Goal: Information Seeking & Learning: Learn about a topic

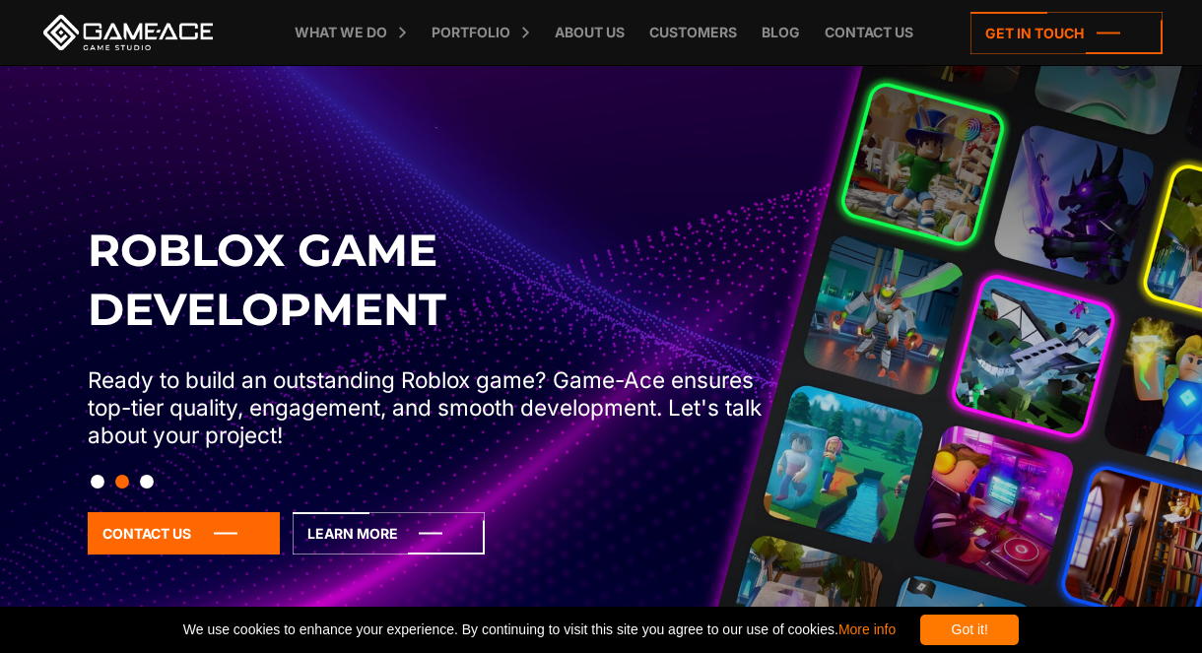
click at [153, 490] on button "Slide 3" at bounding box center [147, 481] width 14 height 33
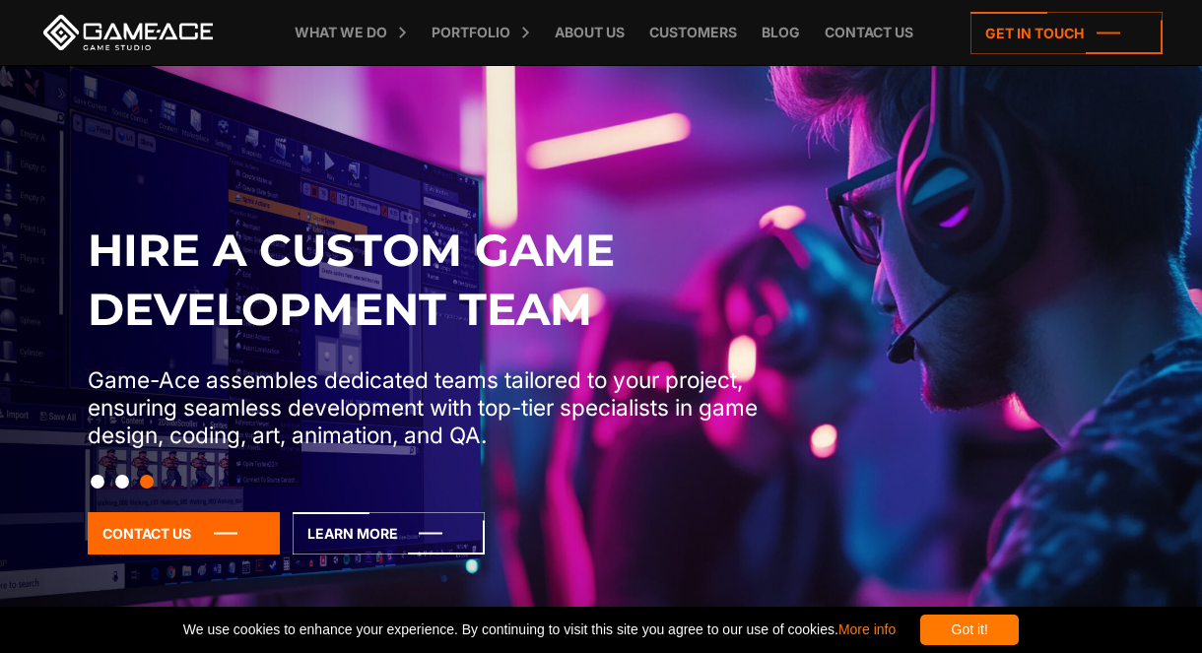
click at [102, 486] on button "Slide 1" at bounding box center [98, 481] width 14 height 33
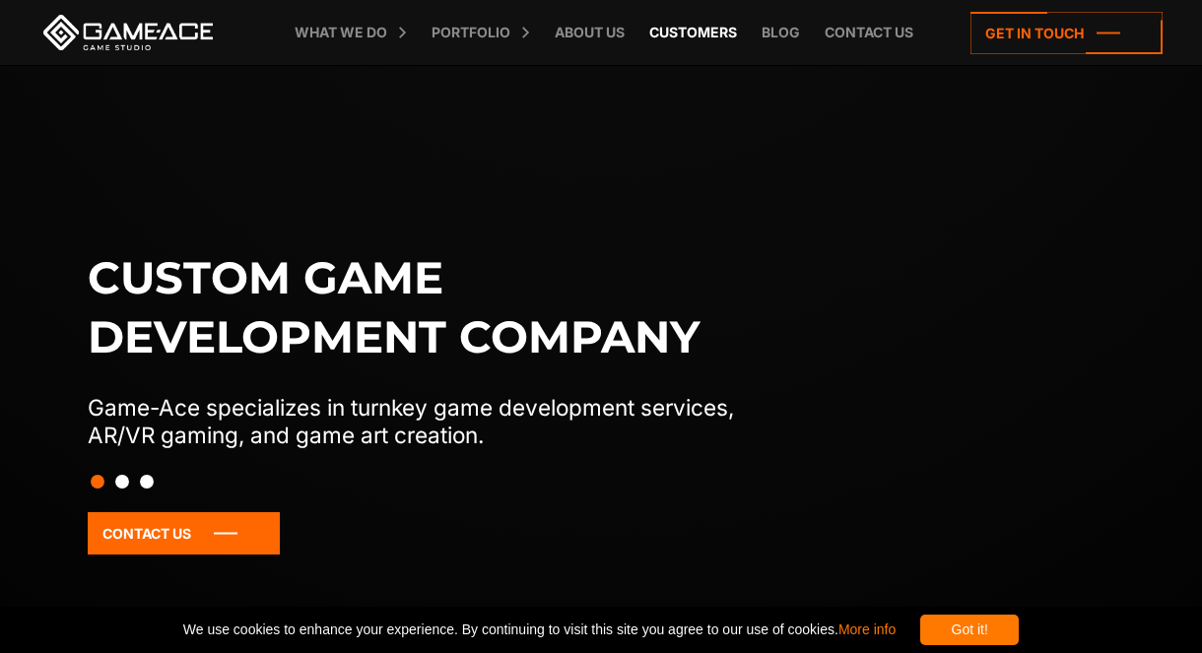
click at [662, 46] on link "Customers" at bounding box center [692, 32] width 107 height 65
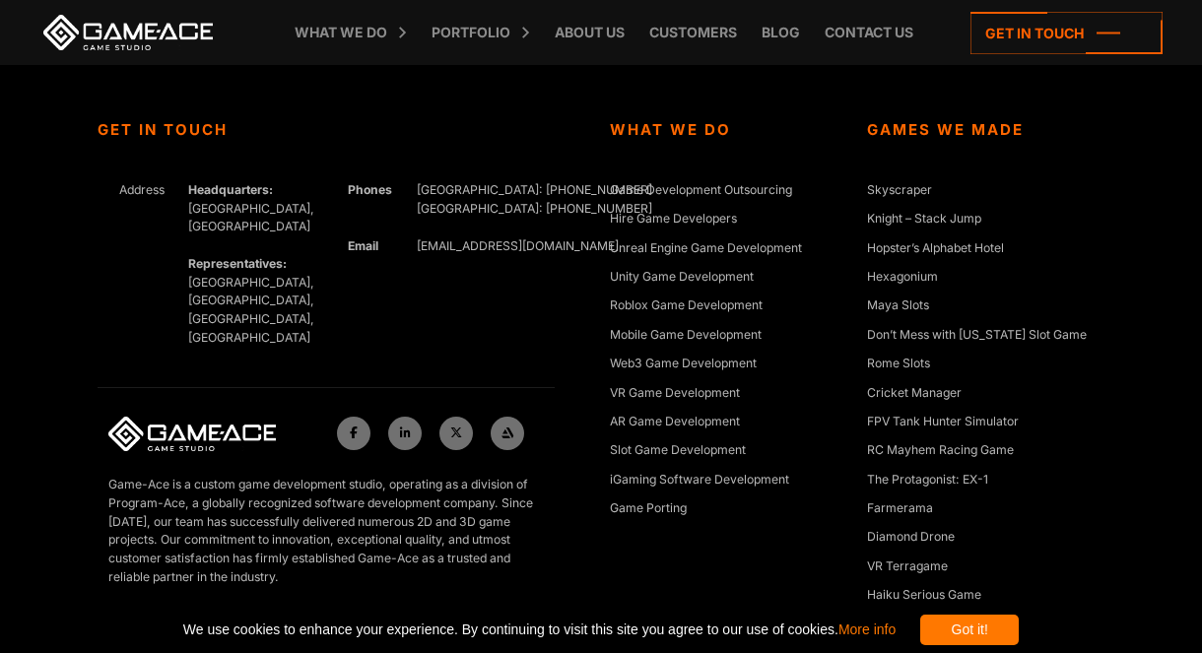
scroll to position [4440, 2]
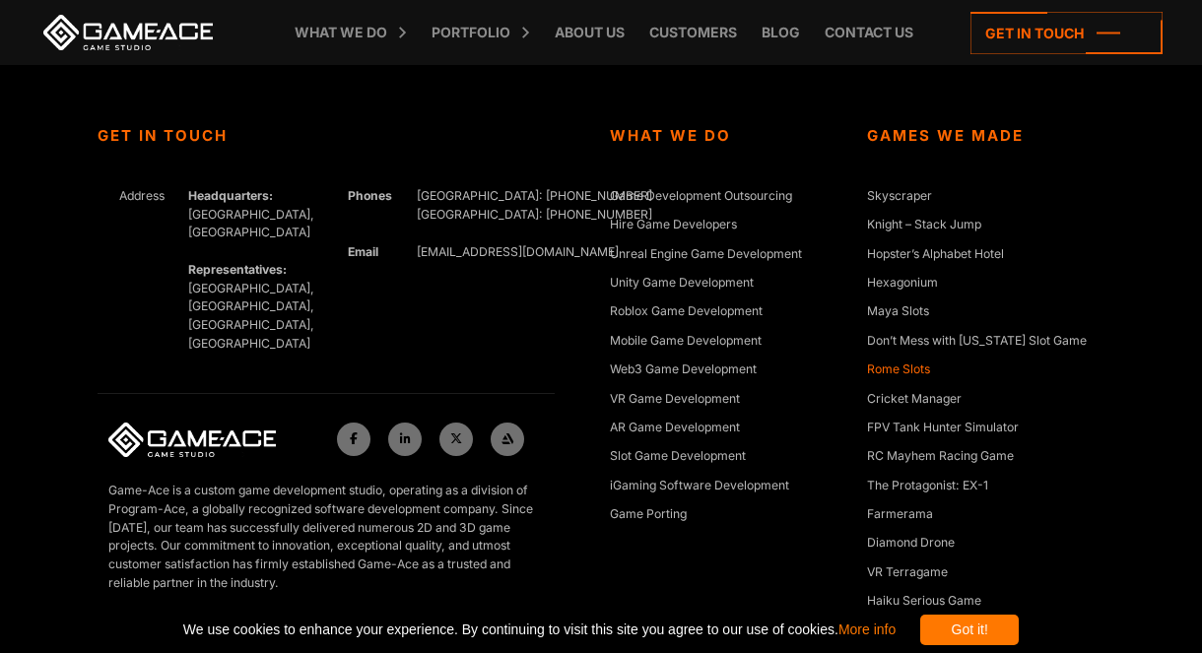
click at [911, 365] on link "Rome Slots" at bounding box center [898, 371] width 63 height 20
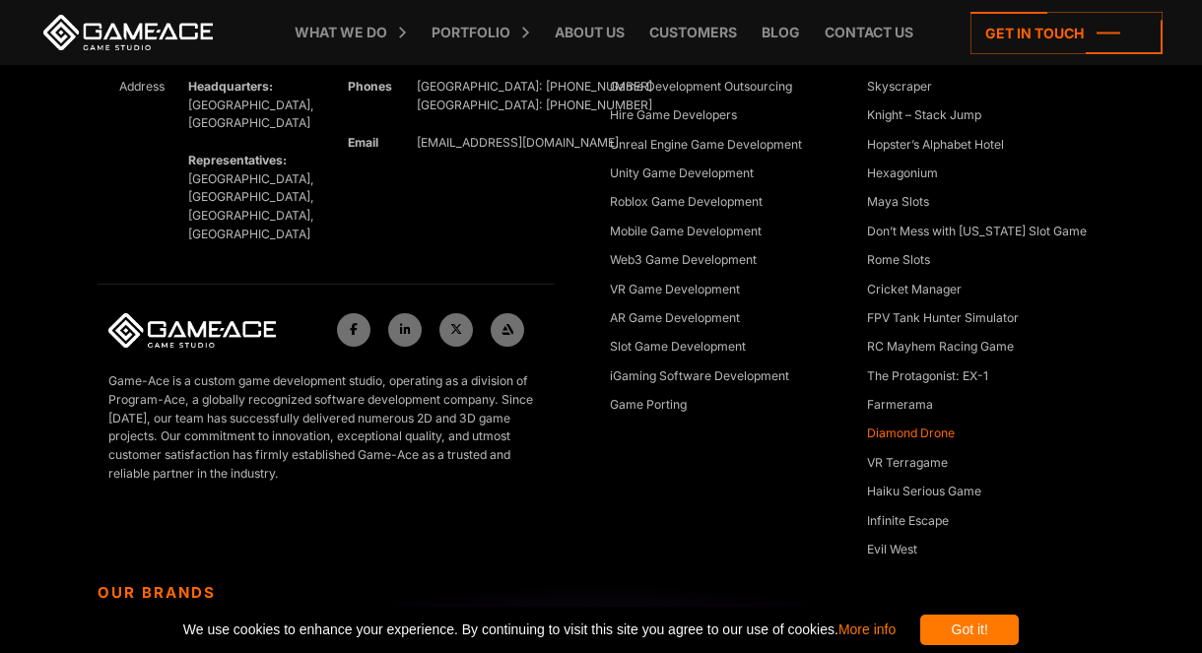
scroll to position [4553, 2]
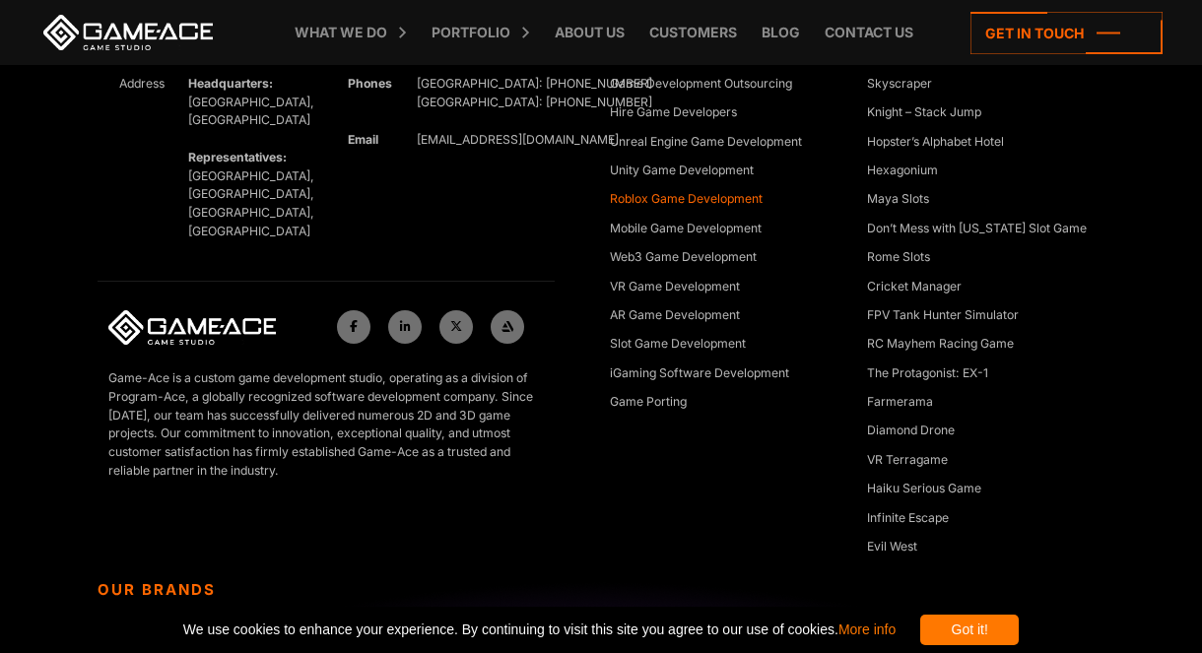
click at [667, 199] on link "Roblox Game Development" at bounding box center [686, 200] width 153 height 20
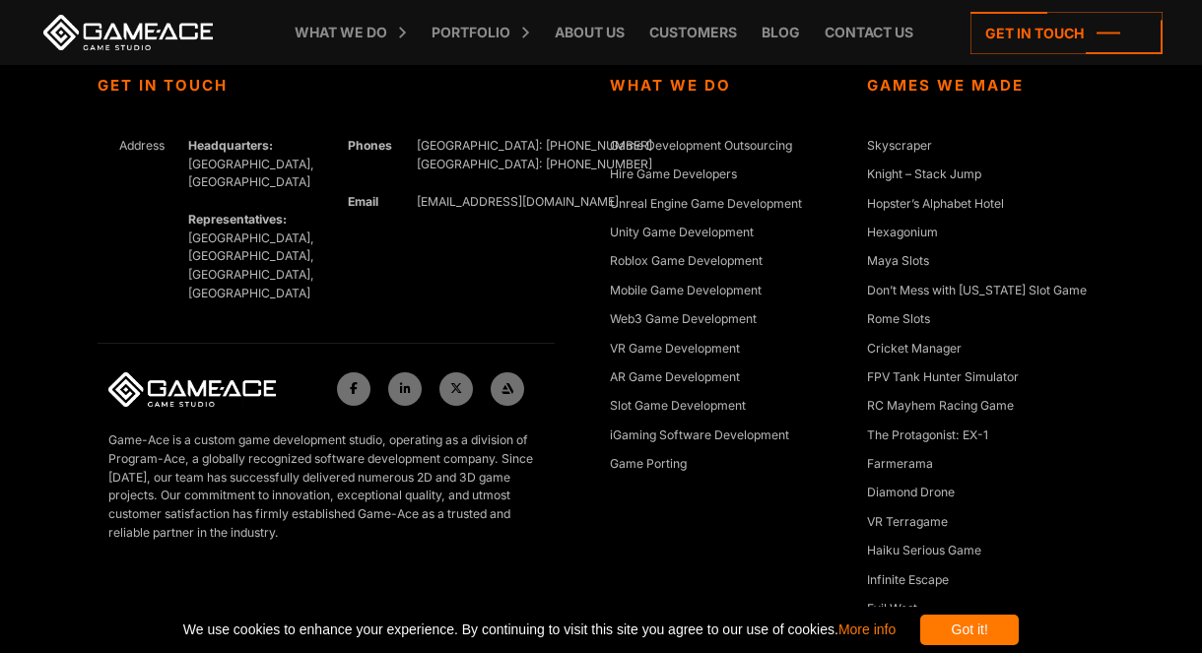
scroll to position [4488, 2]
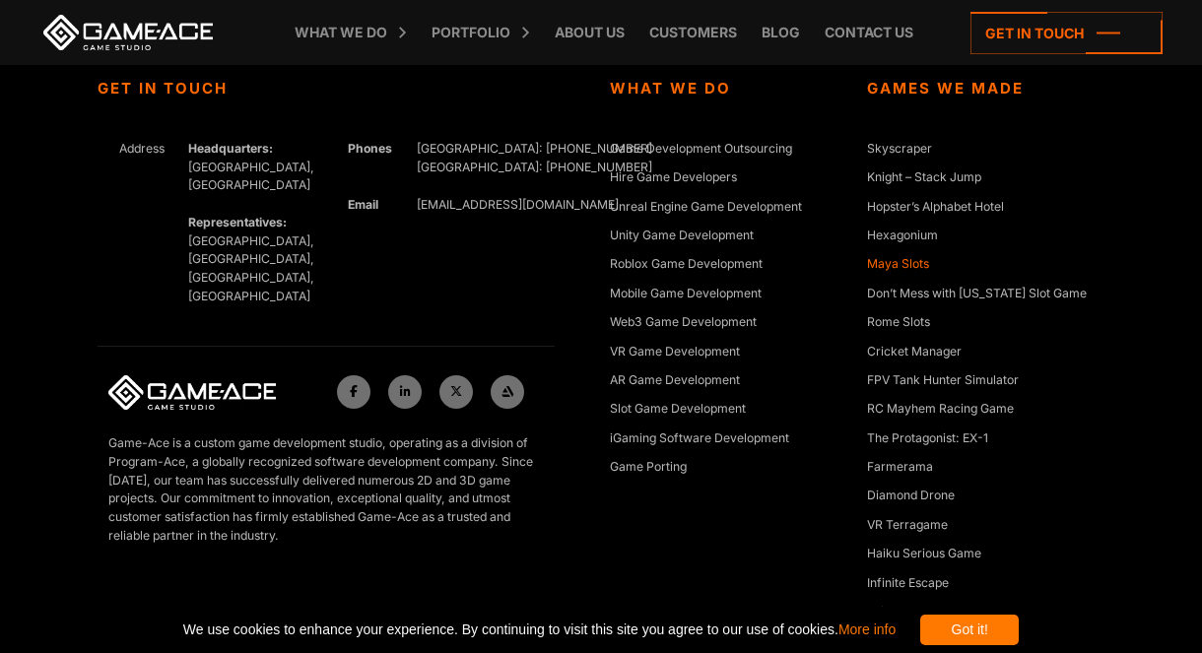
click at [900, 258] on link "Maya Slots" at bounding box center [898, 265] width 62 height 20
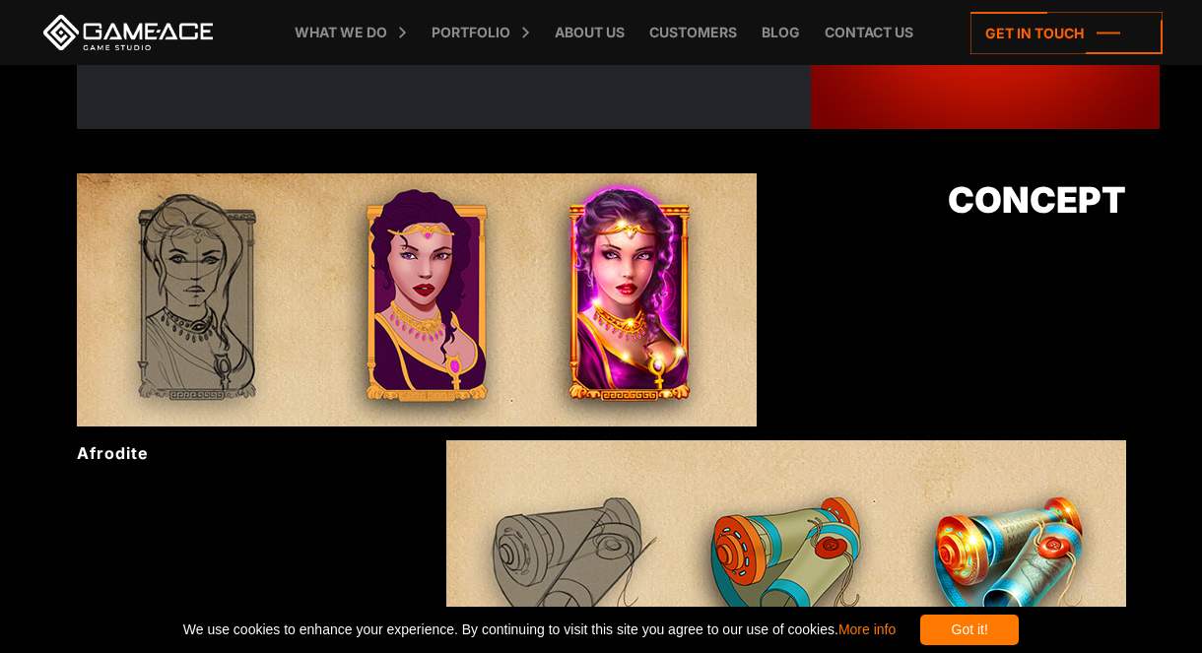
scroll to position [886, 0]
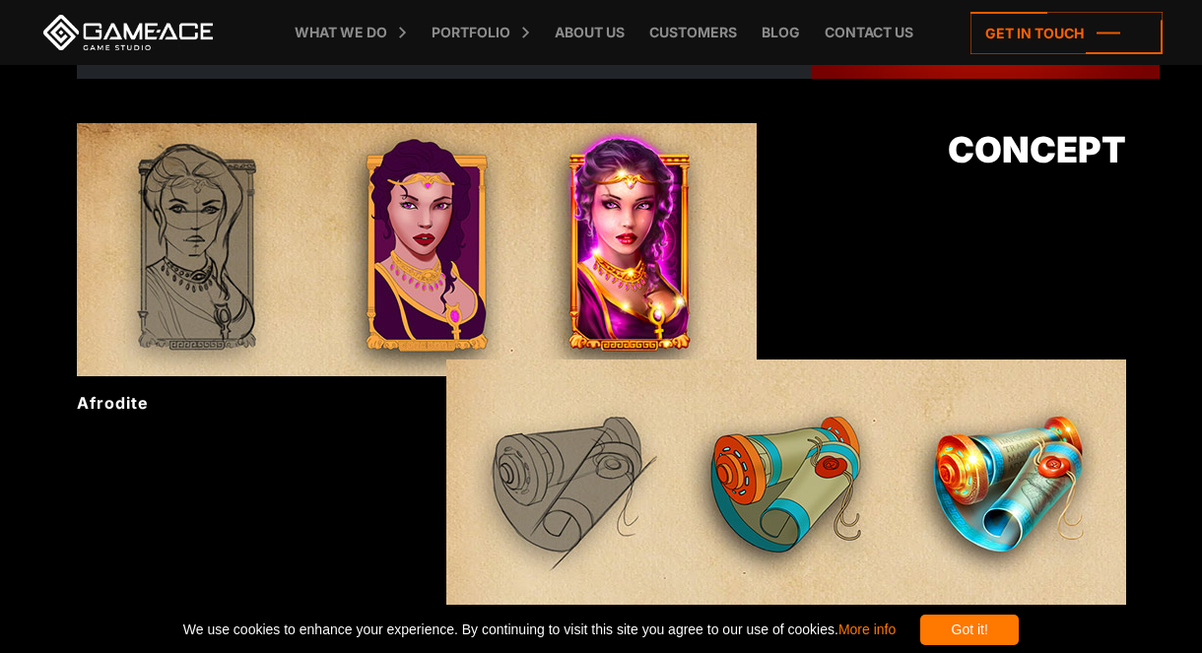
click at [431, 287] on img at bounding box center [417, 249] width 680 height 253
click at [619, 261] on img at bounding box center [417, 249] width 680 height 253
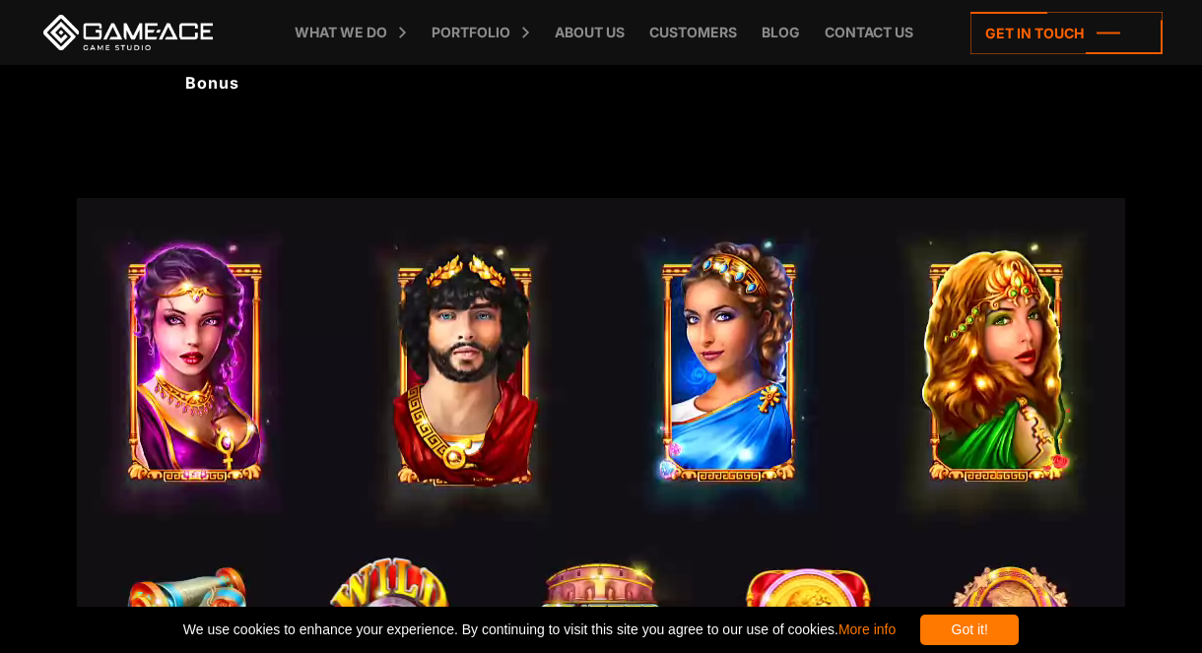
scroll to position [1578, 0]
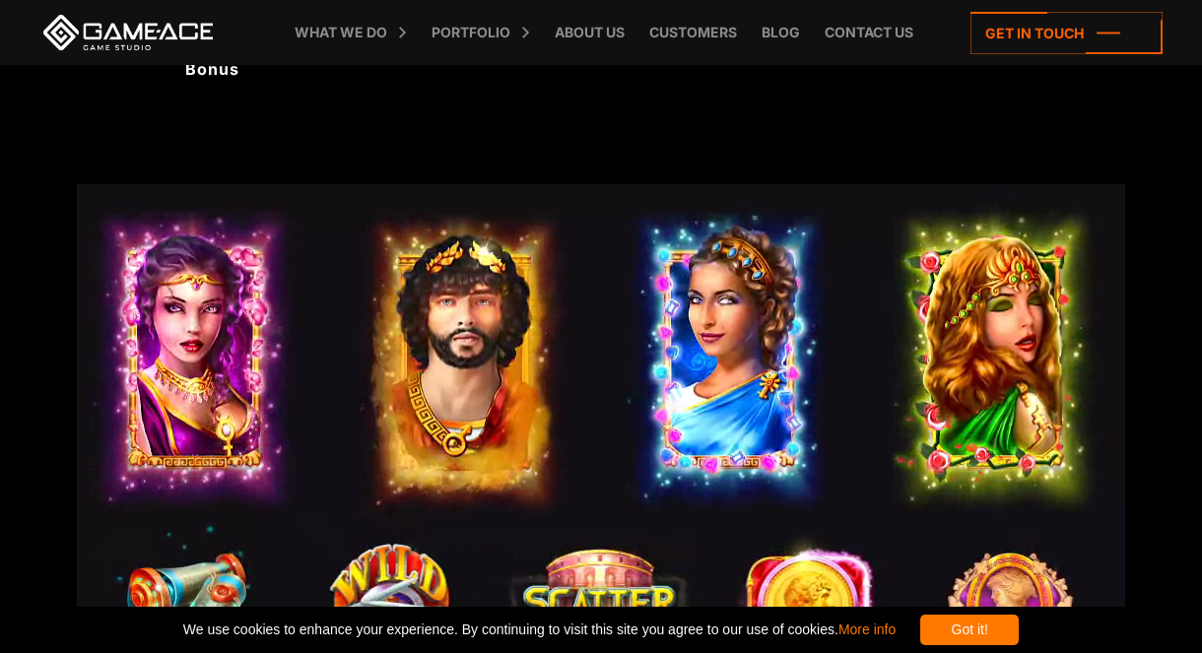
click at [467, 335] on video at bounding box center [601, 460] width 1048 height 552
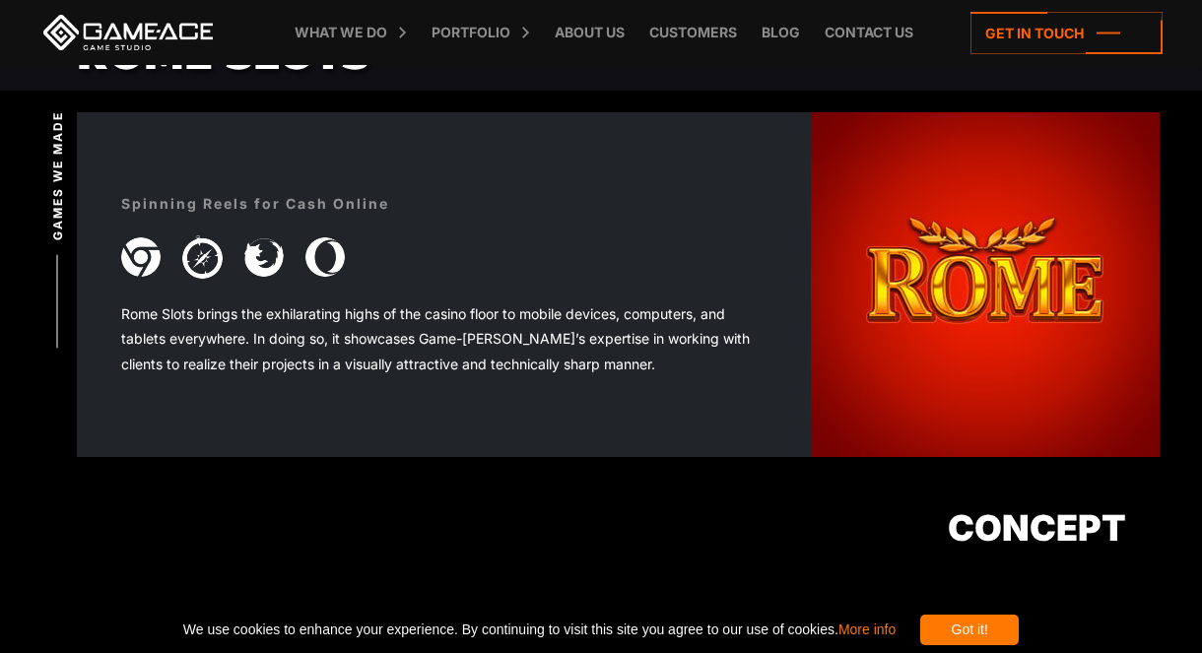
scroll to position [515, 0]
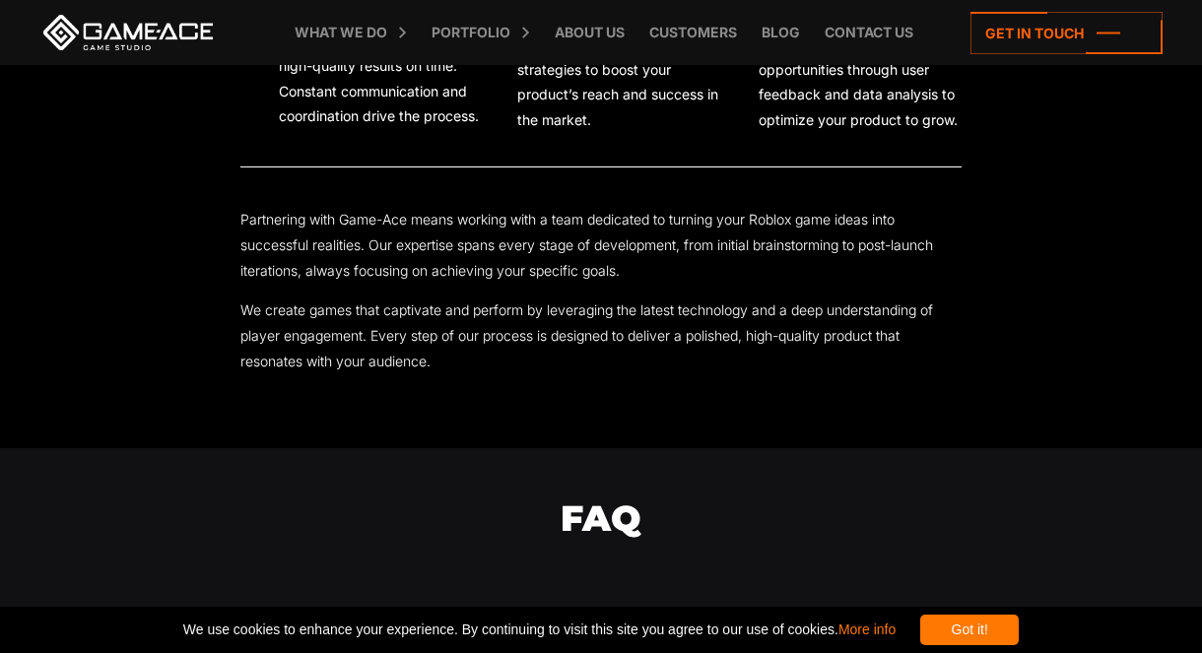
scroll to position [4803, 0]
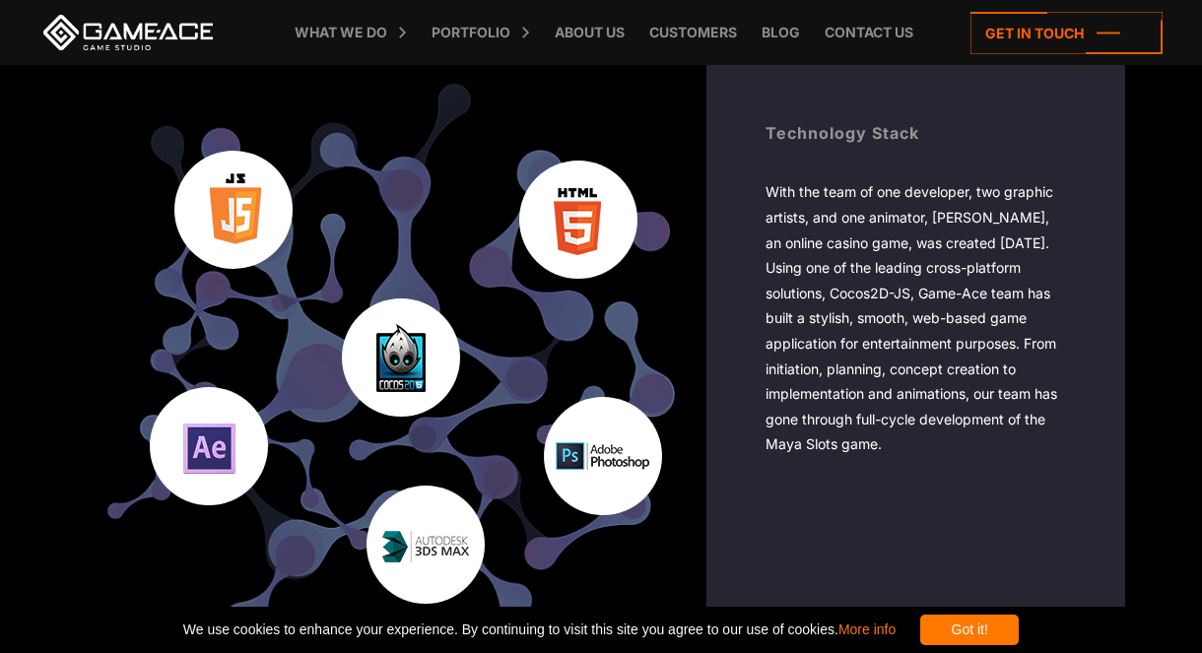
scroll to position [3187, 1]
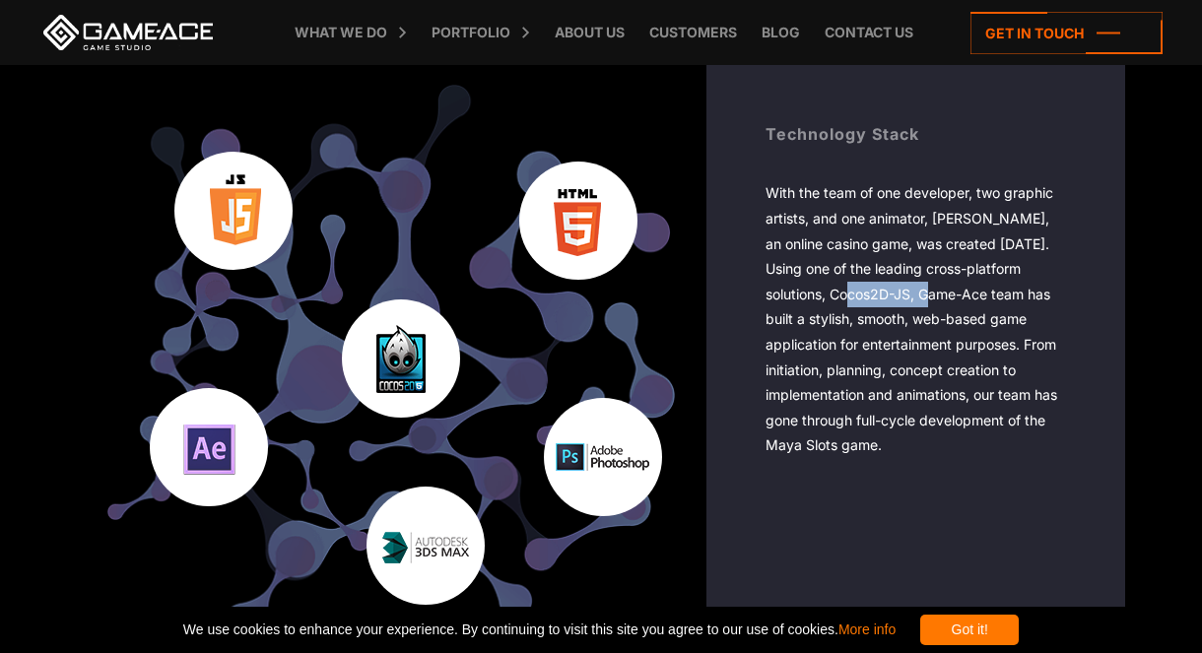
drag, startPoint x: 972, startPoint y: 295, endPoint x: 895, endPoint y: 291, distance: 77.9
click at [888, 289] on div "With the team of one developer, two graphic artists, and one animator, [PERSON_…" at bounding box center [915, 319] width 300 height 278
copy div "Cocos2D-JS"
